Goal: Information Seeking & Learning: Learn about a topic

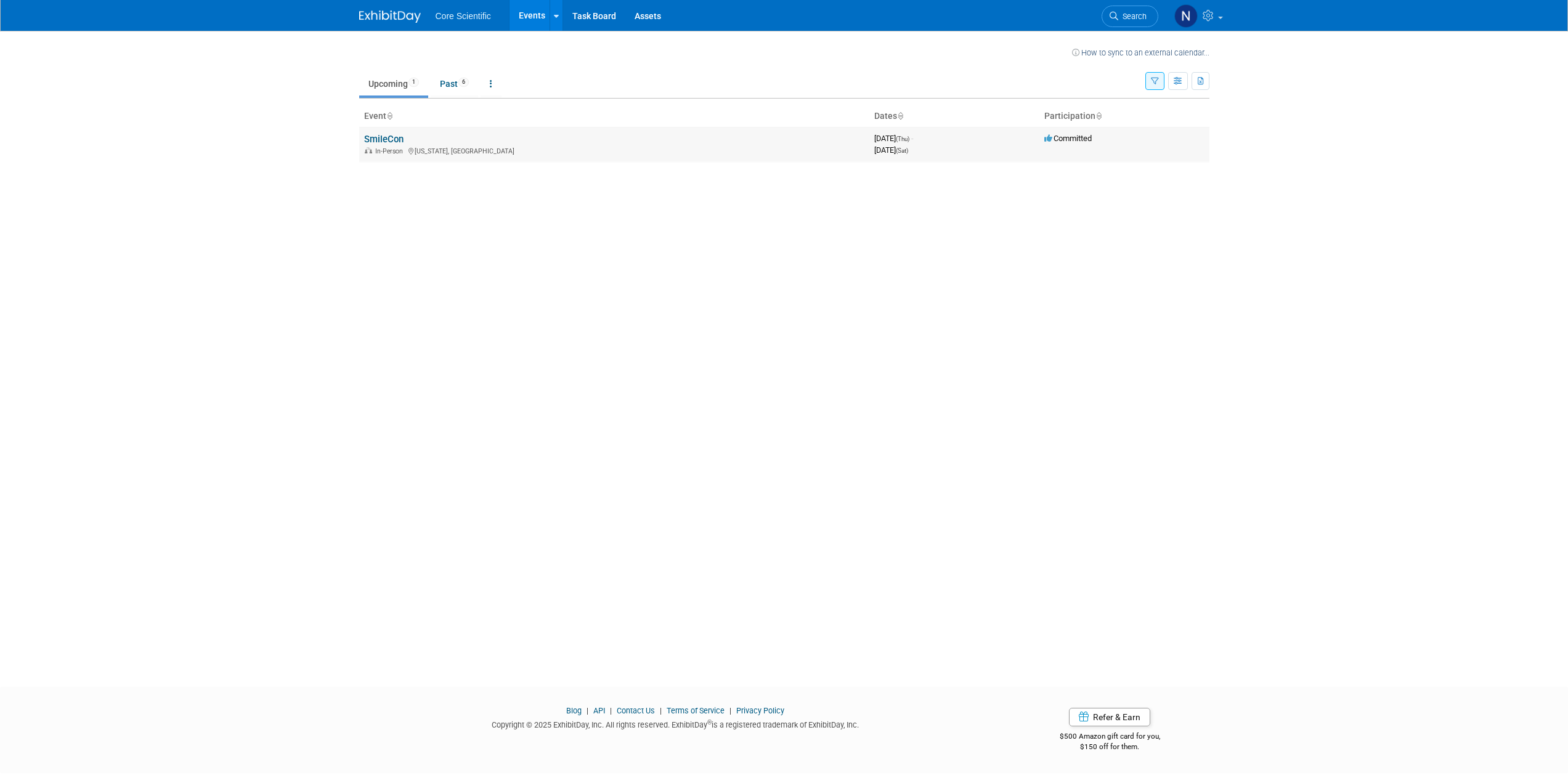
click at [377, 139] on link "SmileCon" at bounding box center [384, 139] width 39 height 11
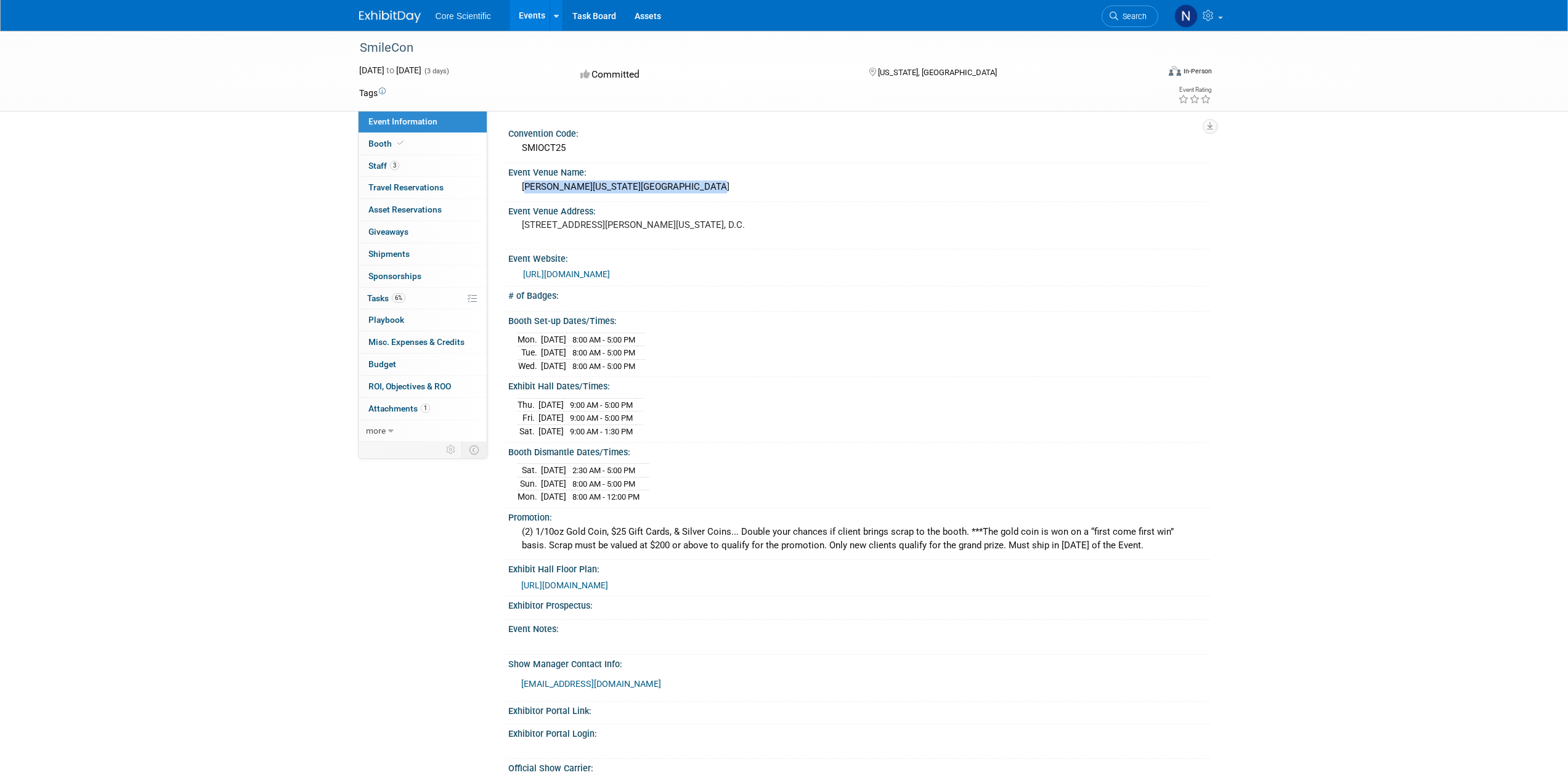
drag, startPoint x: 686, startPoint y: 184, endPoint x: 520, endPoint y: 184, distance: 166.0
click at [520, 184] on div "[PERSON_NAME][US_STATE][GEOGRAPHIC_DATA]" at bounding box center [858, 187] width 682 height 19
copy div "[PERSON_NAME][US_STATE][GEOGRAPHIC_DATA]"
click at [137, 222] on div "SmileCon [DATE] to [DATE] (3 days) [DATE] to [DATE] Committed [US_STATE], [GEOG…" at bounding box center [784, 602] width 1568 height 1142
click at [424, 165] on link "3 Staff 3" at bounding box center [423, 165] width 128 height 21
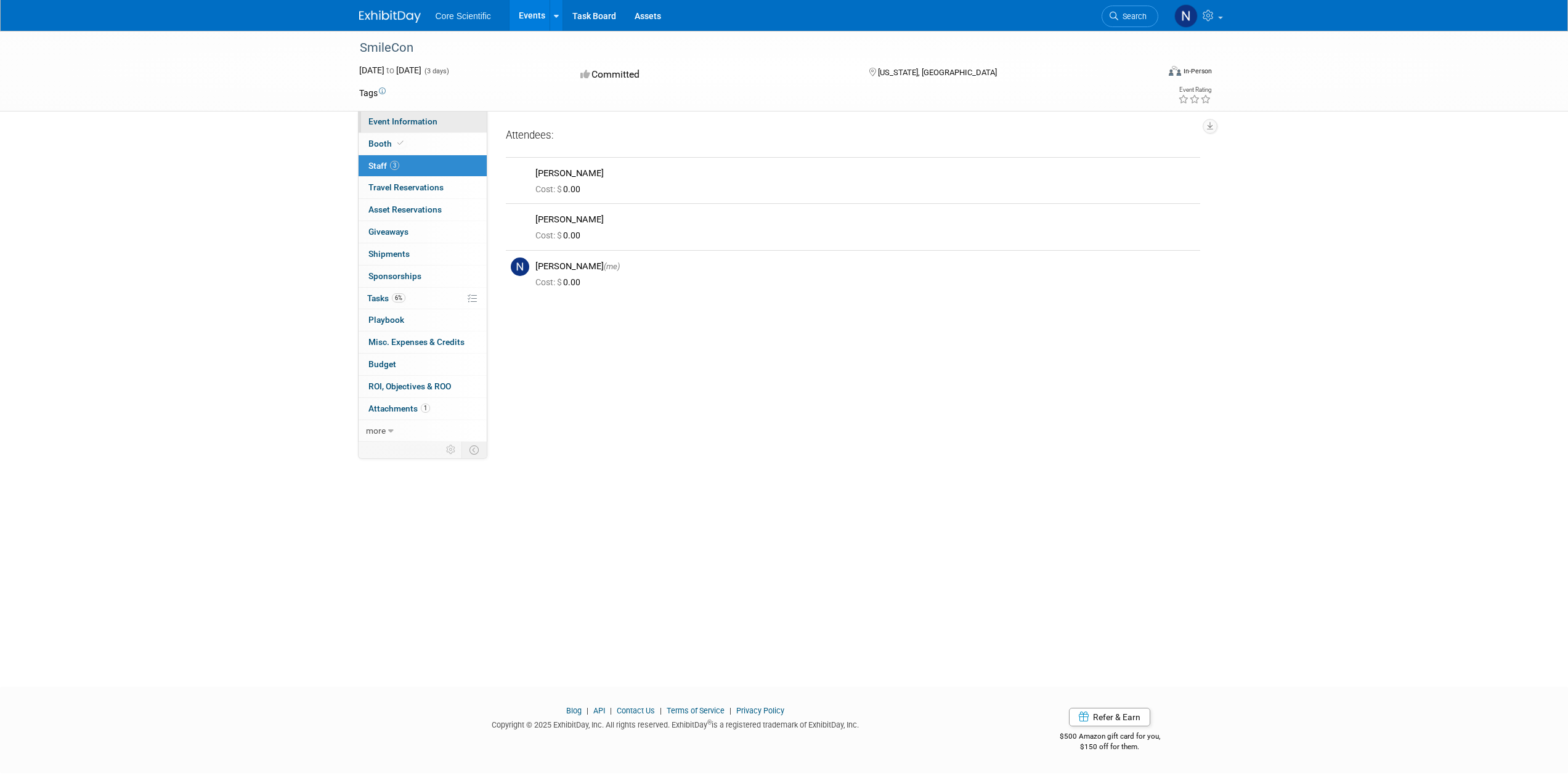
click at [431, 126] on link "Event Information" at bounding box center [423, 121] width 128 height 21
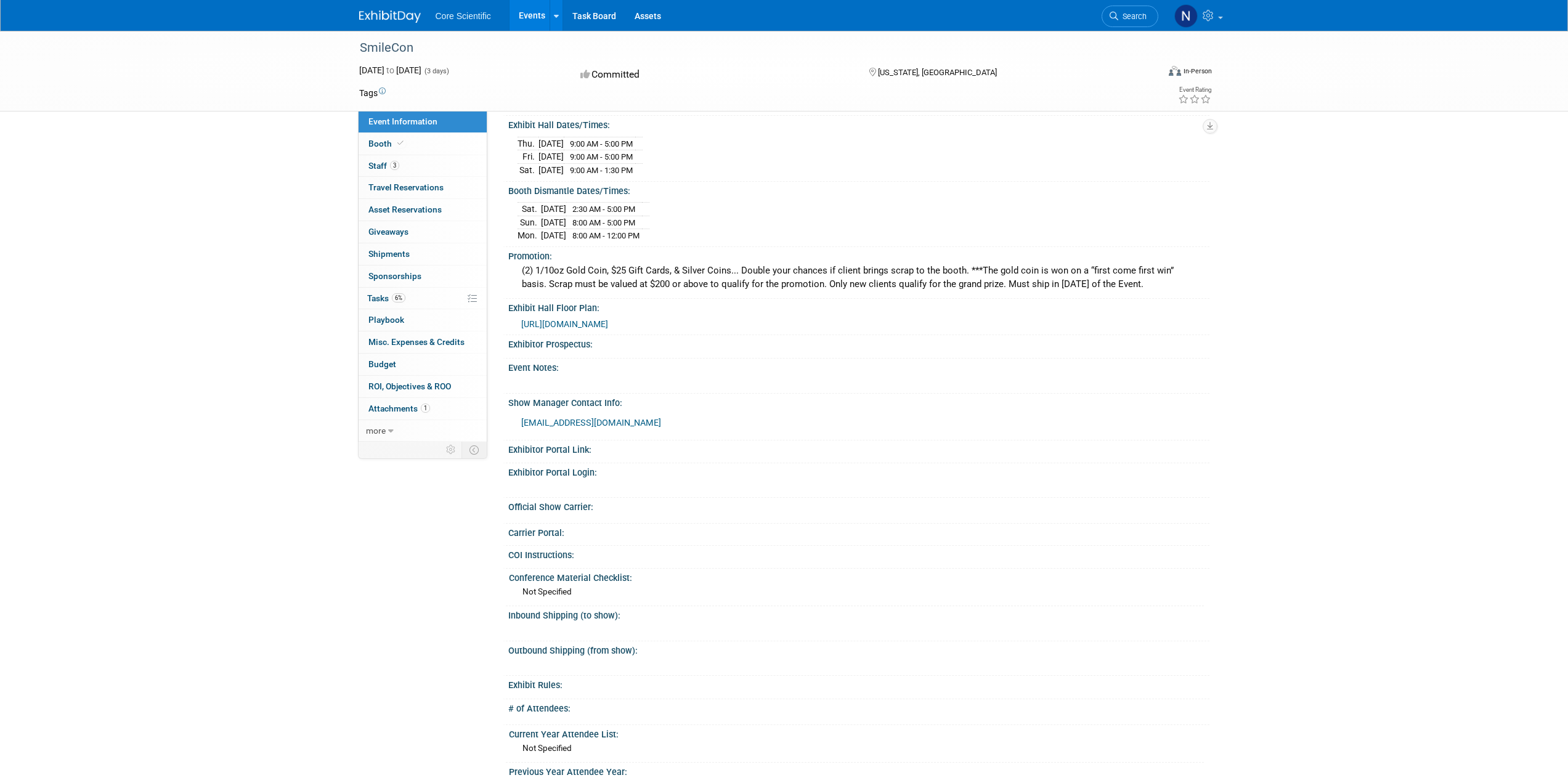
scroll to position [63, 0]
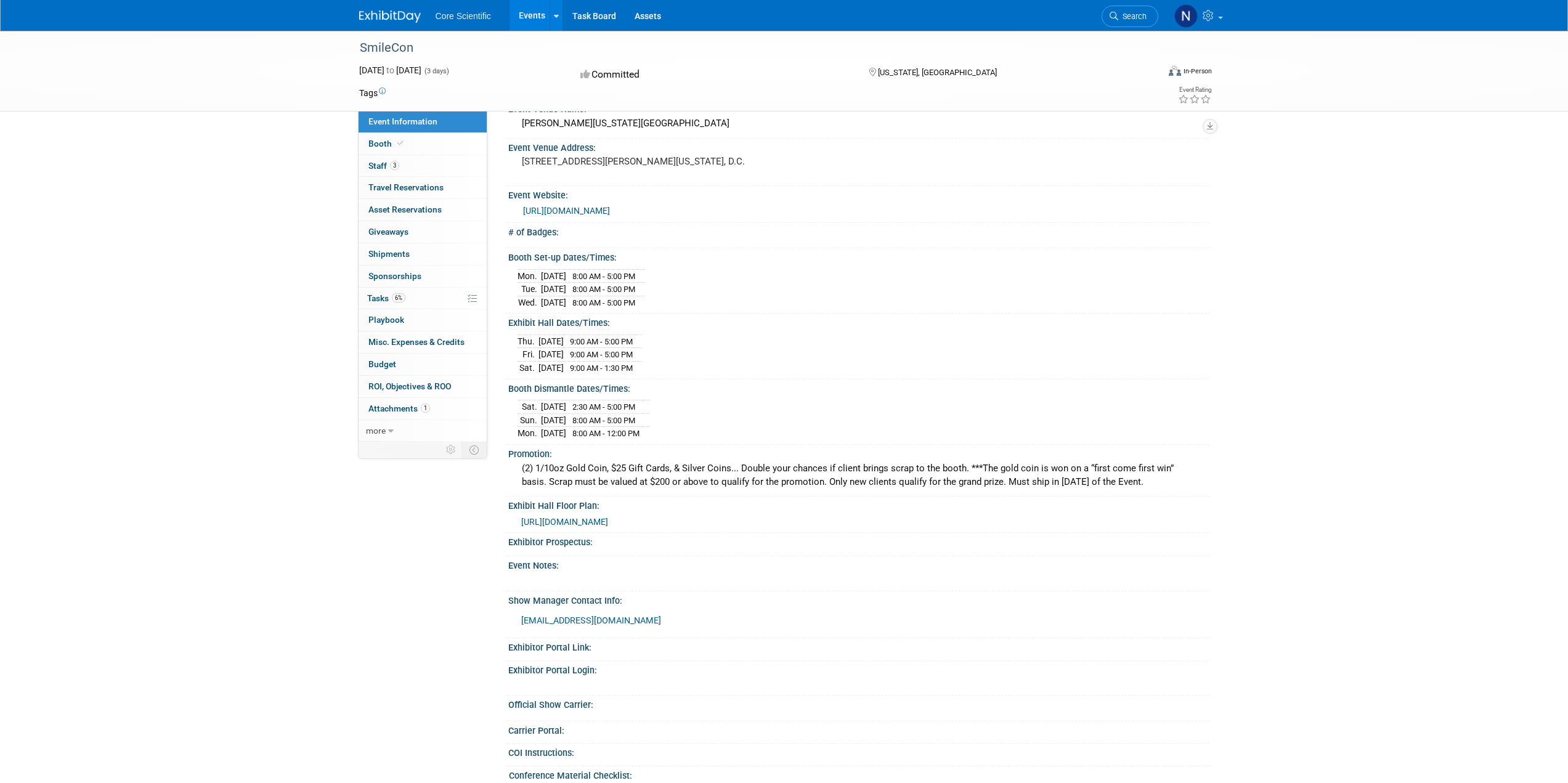
click at [191, 157] on div "SmileCon [DATE] to [DATE] (3 days) [DATE] to [DATE] Committed [US_STATE], [GEOG…" at bounding box center [784, 539] width 1568 height 1142
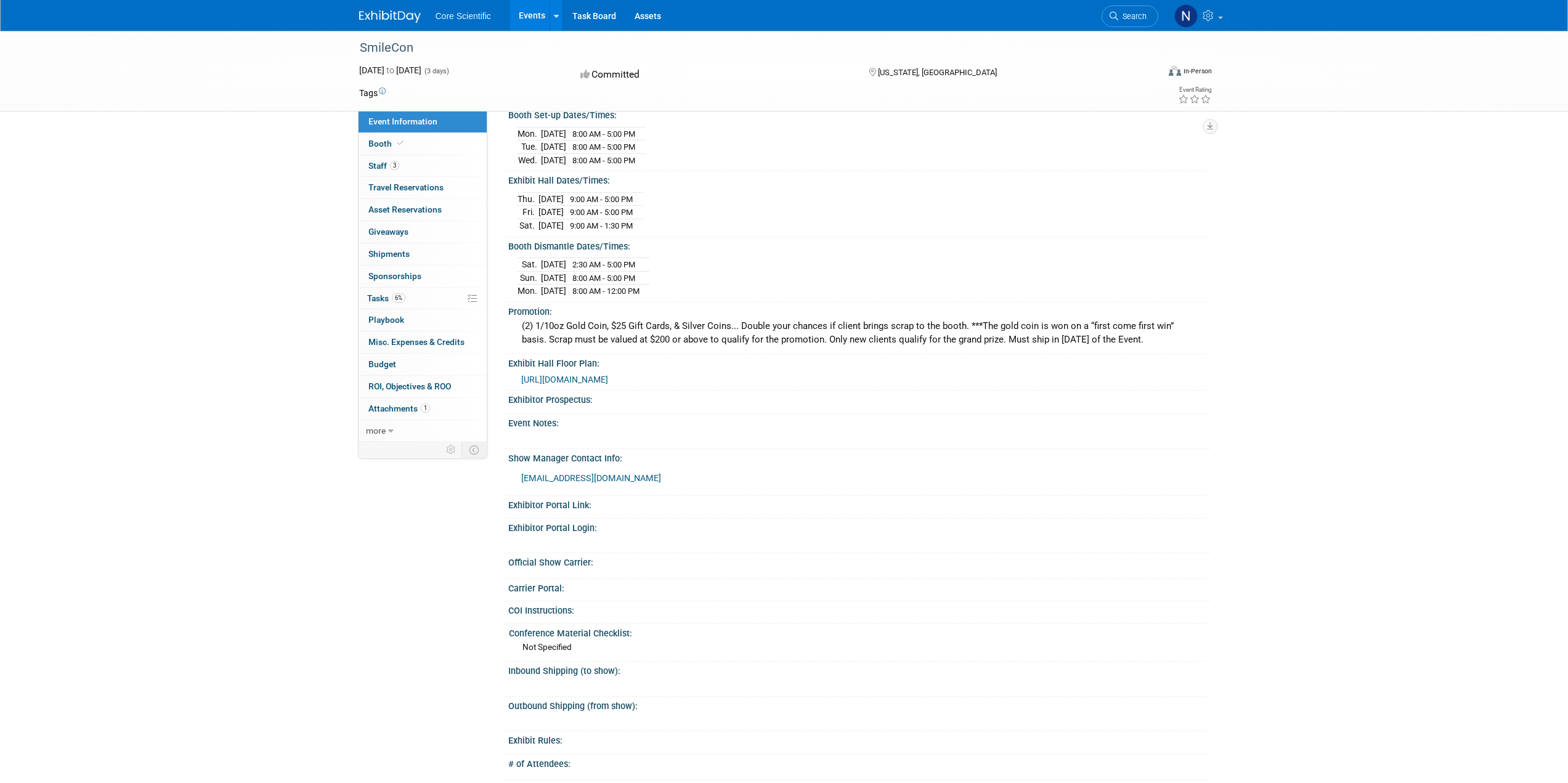
scroll to position [0, 0]
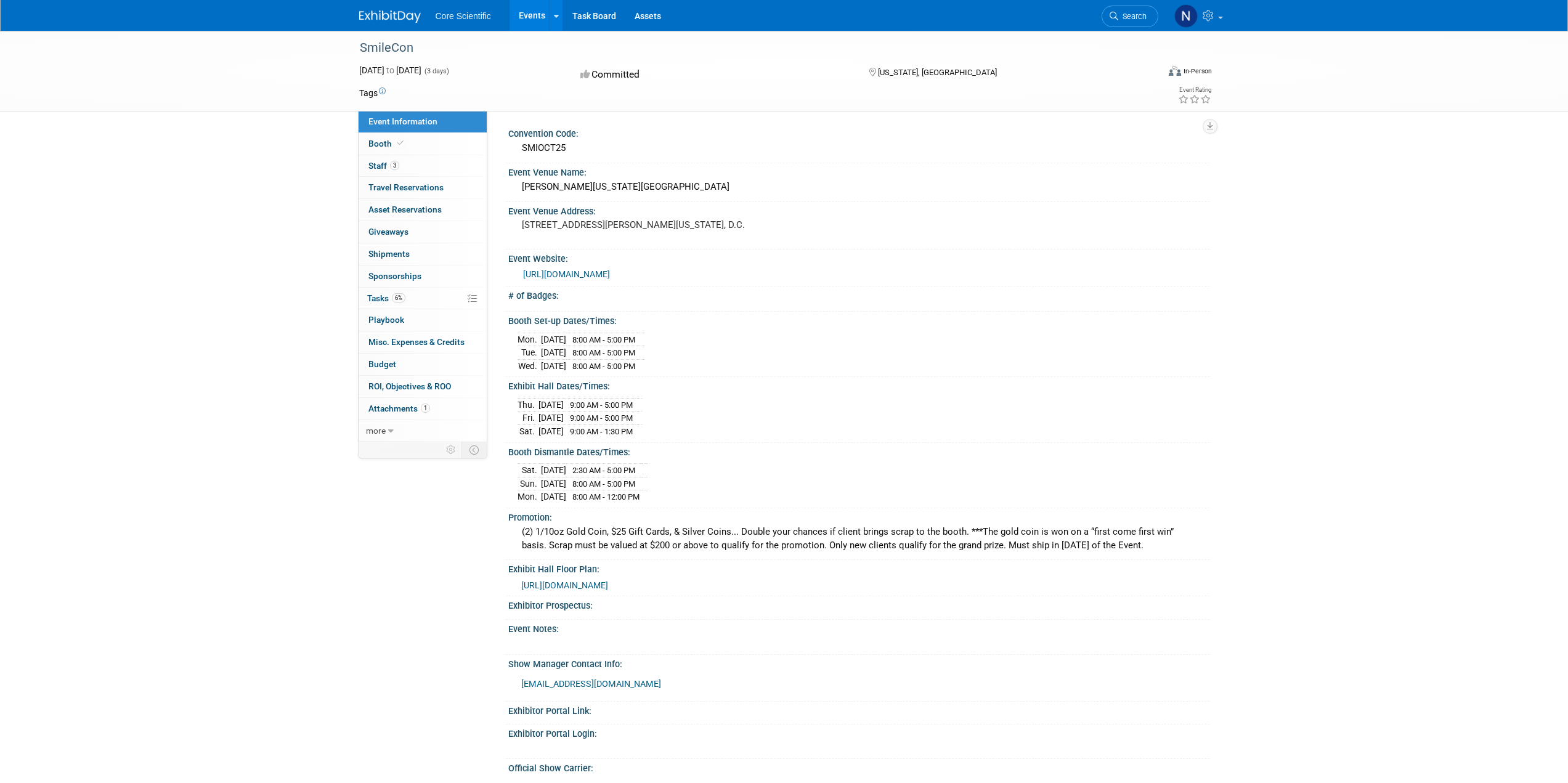
click at [608, 583] on span "[URL][DOMAIN_NAME]" at bounding box center [565, 585] width 87 height 10
